Goal: Information Seeking & Learning: Learn about a topic

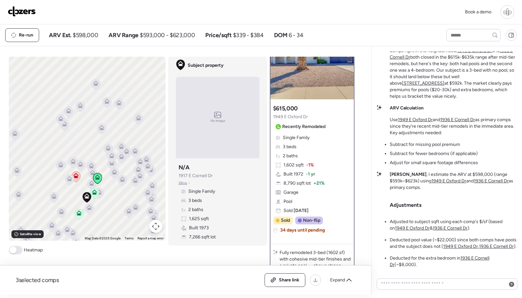
scroll to position [40, 0]
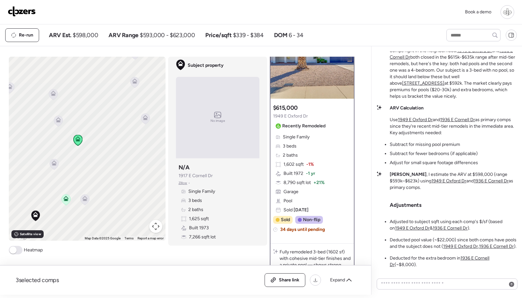
click at [88, 200] on icon at bounding box center [84, 199] width 9 height 11
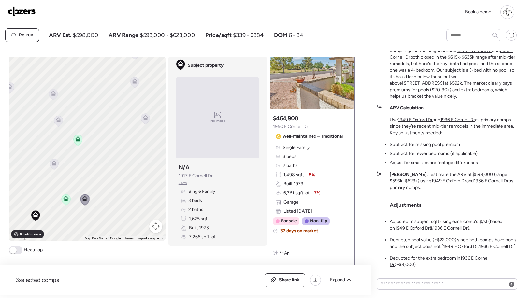
scroll to position [0, 0]
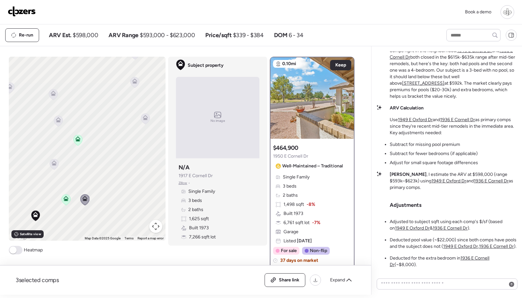
click at [53, 162] on icon at bounding box center [53, 162] width 5 height 5
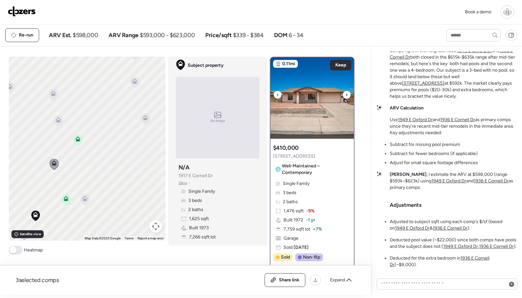
click at [298, 90] on img at bounding box center [311, 97] width 83 height 81
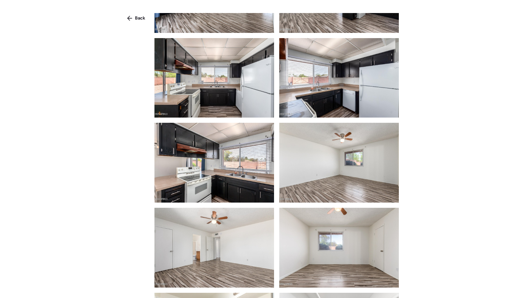
scroll to position [487, 0]
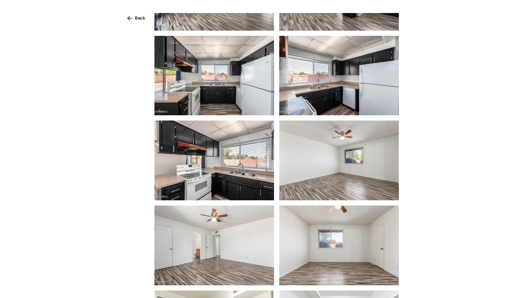
click at [321, 83] on img at bounding box center [339, 76] width 120 height 80
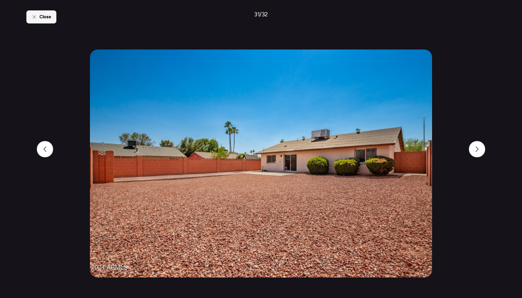
click at [47, 22] on div "Close" at bounding box center [41, 16] width 30 height 13
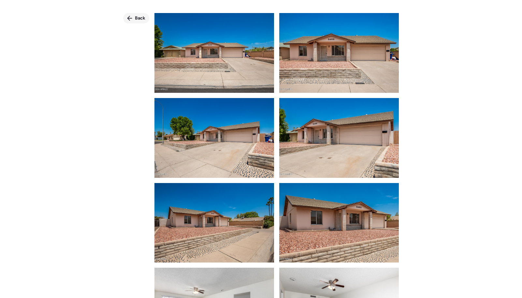
click at [137, 16] on span "Back" at bounding box center [140, 18] width 10 height 7
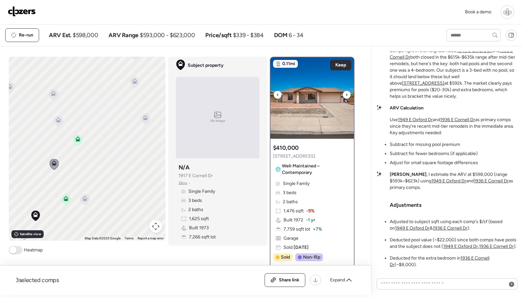
click at [296, 90] on img at bounding box center [311, 97] width 83 height 81
